Goal: Use online tool/utility: Utilize a website feature to perform a specific function

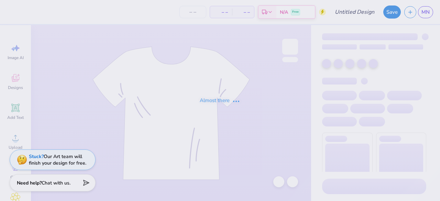
type input "best design"
type input "50"
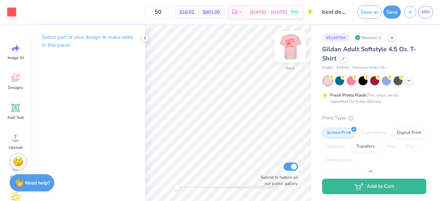
click at [292, 46] on img at bounding box center [289, 46] width 27 height 27
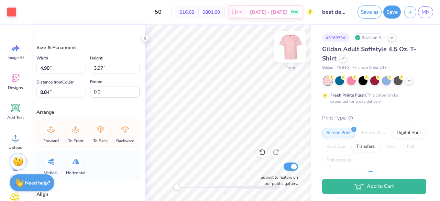
type input "4.89"
type input "3.47"
click at [261, 151] on icon at bounding box center [262, 152] width 7 height 7
type input "4.98"
type input "3.97"
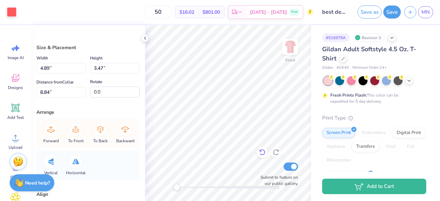
type input "18.57"
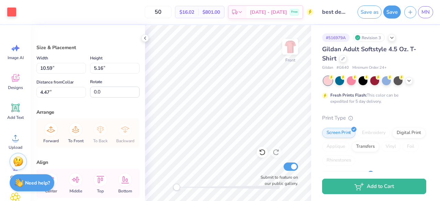
type input "10.59"
type input "5.16"
type input "4.47"
type input "4.43"
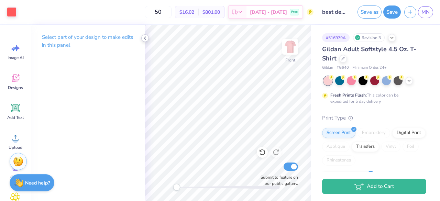
click at [145, 40] on polyline at bounding box center [144, 38] width 1 height 3
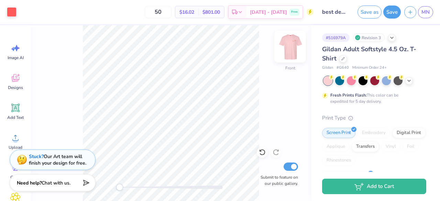
click at [290, 46] on img at bounding box center [289, 46] width 27 height 27
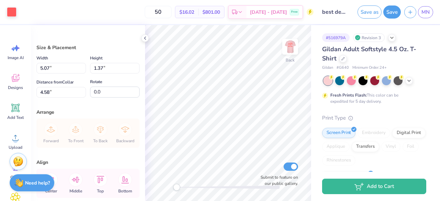
scroll to position [34, 0]
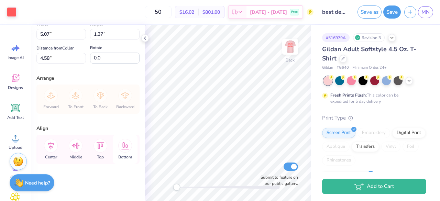
type input "5.25"
type input "1.42"
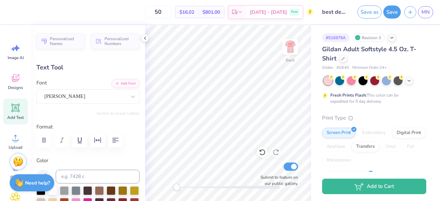
scroll to position [5, 1]
click at [41, 139] on div at bounding box center [87, 140] width 103 height 15
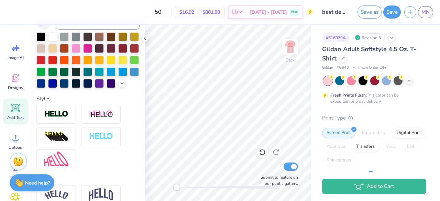
scroll to position [0, 0]
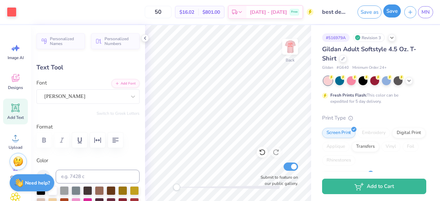
click at [391, 12] on button "Save" at bounding box center [392, 10] width 18 height 13
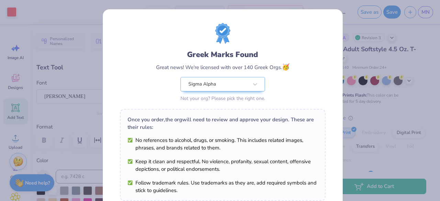
scroll to position [120, 0]
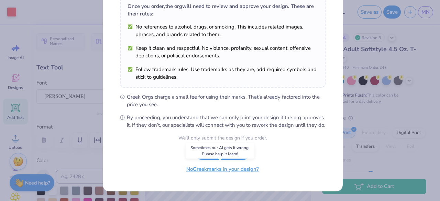
click at [225, 168] on button "No Greek marks in your design?" at bounding box center [222, 169] width 84 height 14
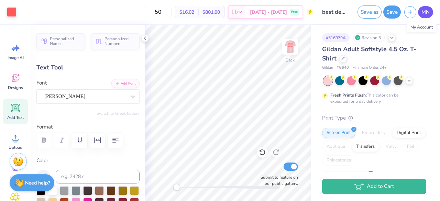
click at [424, 15] on span "MN" at bounding box center [425, 12] width 8 height 8
